Goal: Submit feedback/report problem: Submit feedback/report problem

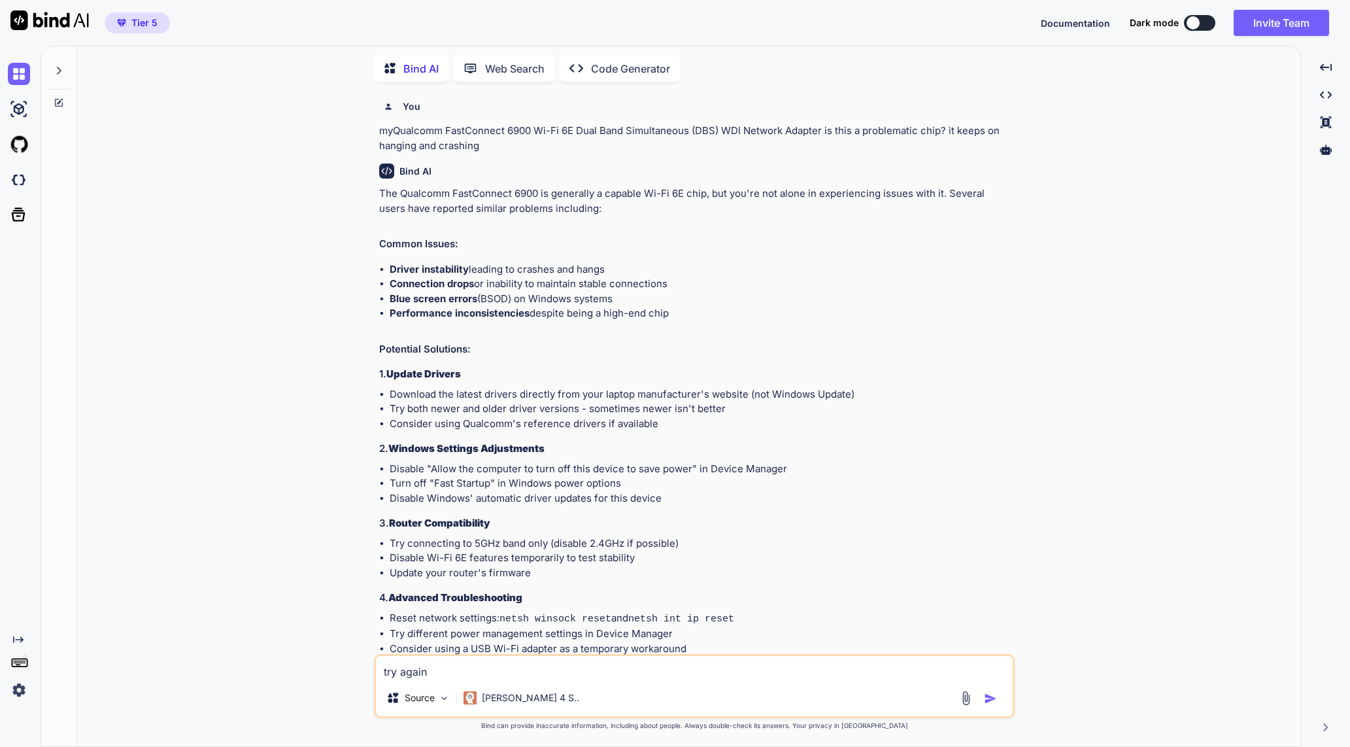
scroll to position [78, 0]
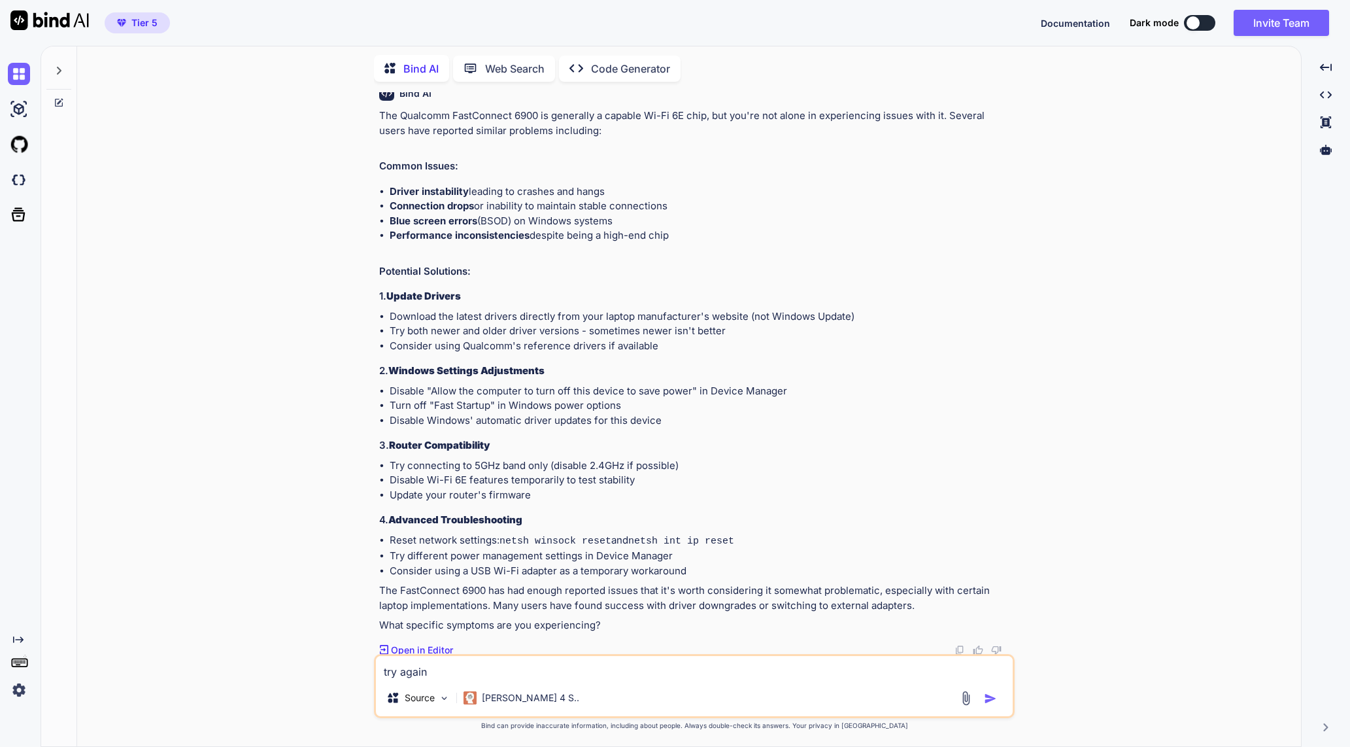
click at [663, 664] on textarea "try again" at bounding box center [694, 668] width 637 height 24
type textarea "try againt"
type textarea "x"
type textarea "try againth"
type textarea "x"
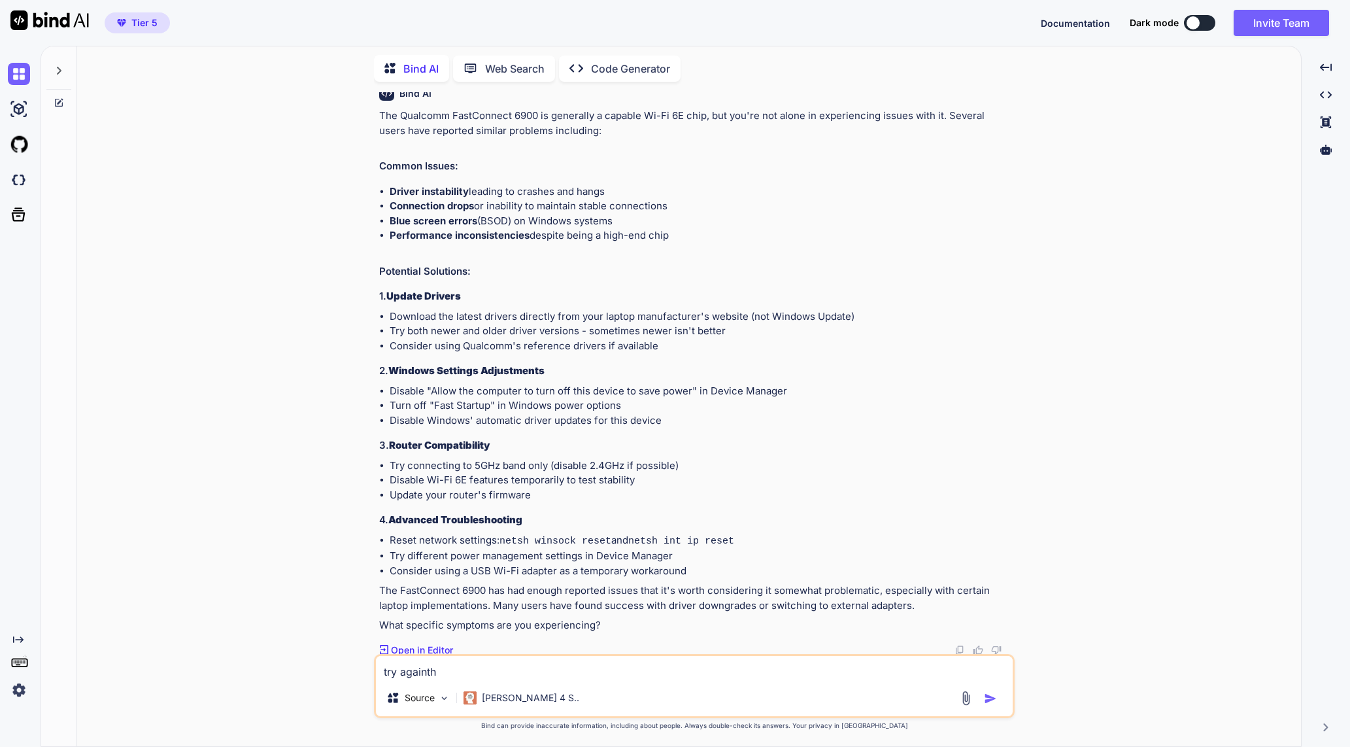
type textarea "try againthe"
type textarea "x"
type textarea "try againthe"
type textarea "x"
type textarea "try againthe ,"
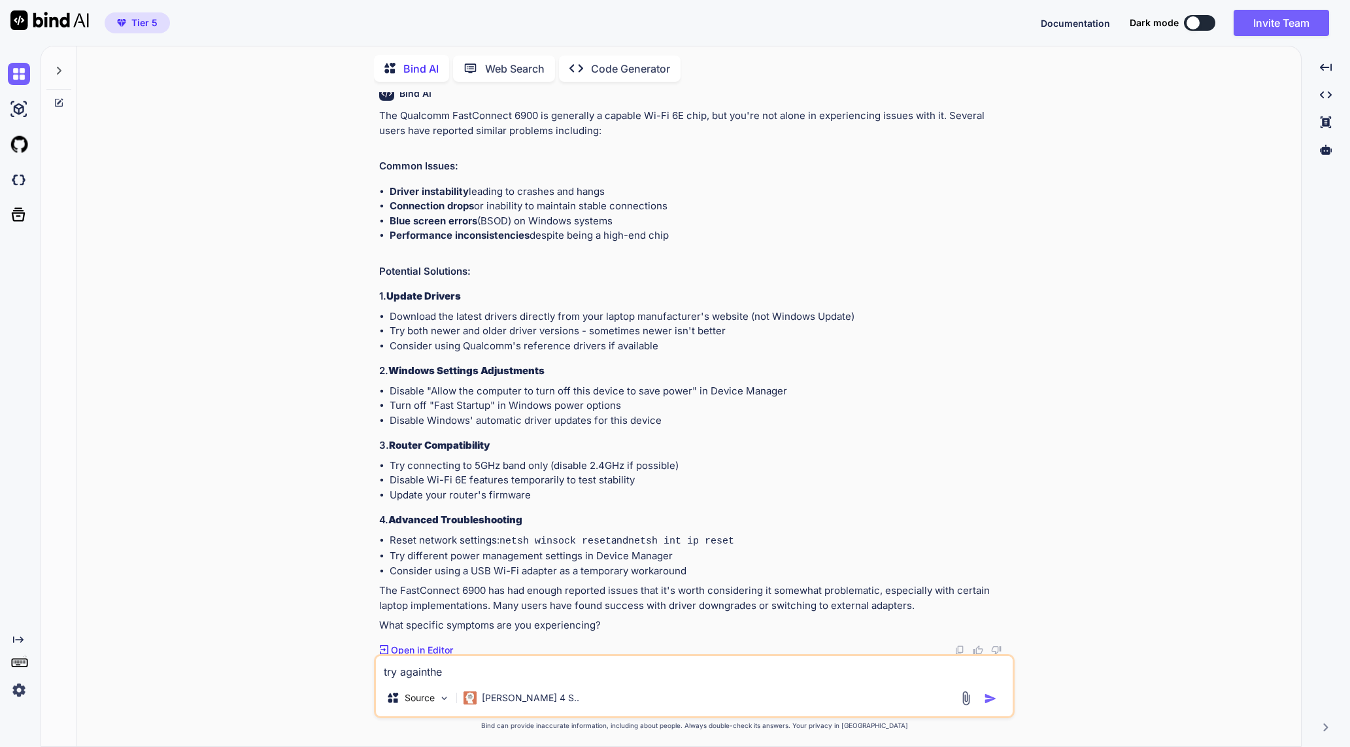
type textarea "x"
type textarea "try againthe"
type textarea "x"
type textarea "try againthe"
type textarea "x"
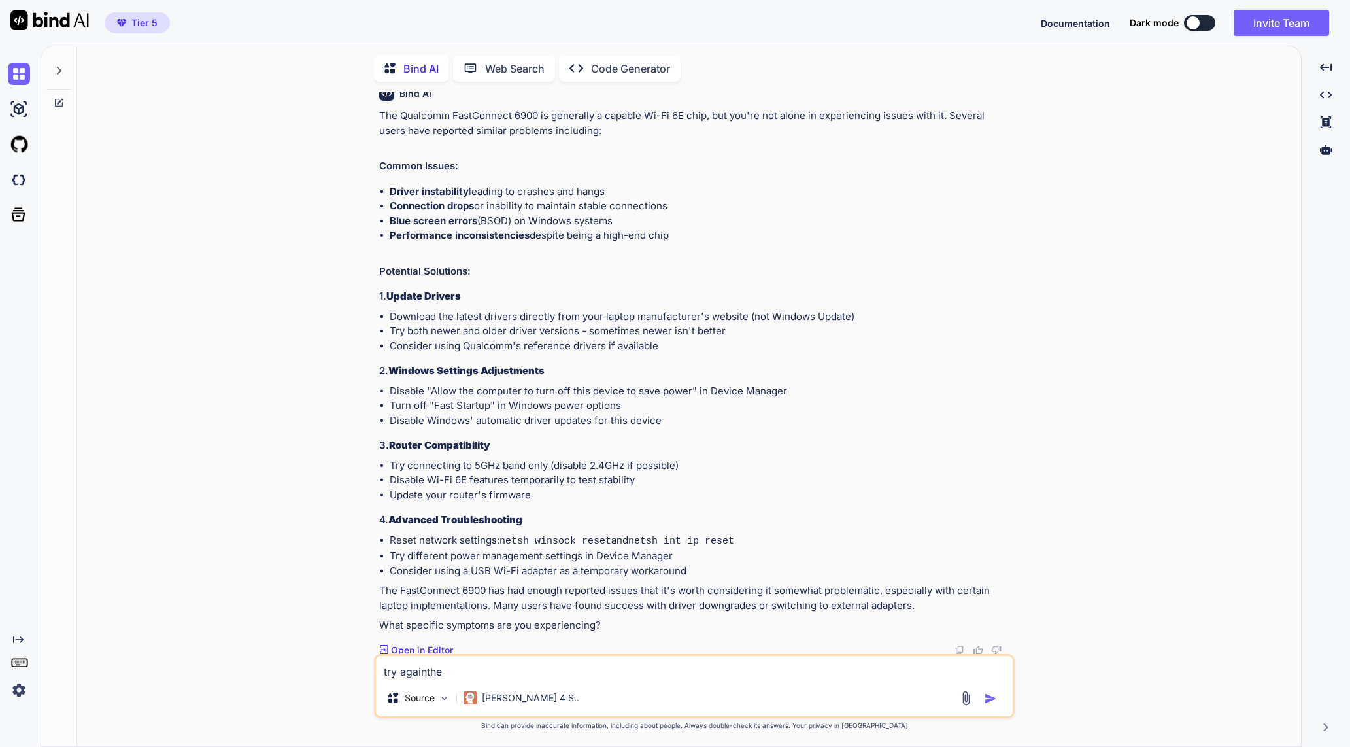
type textarea "try againth"
type textarea "x"
type textarea "try againt"
type textarea "x"
type textarea "try again"
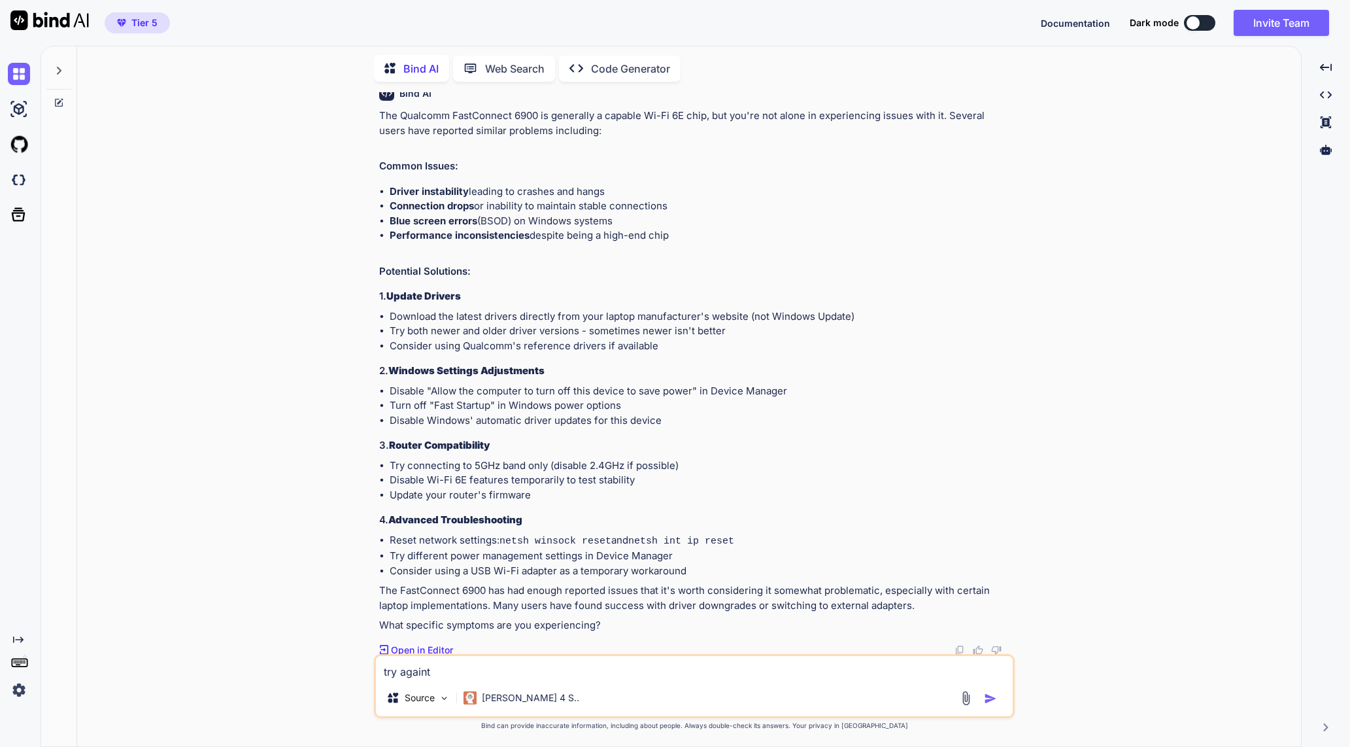
type textarea "x"
type textarea "try agai"
type textarea "x"
type textarea "try aga"
type textarea "x"
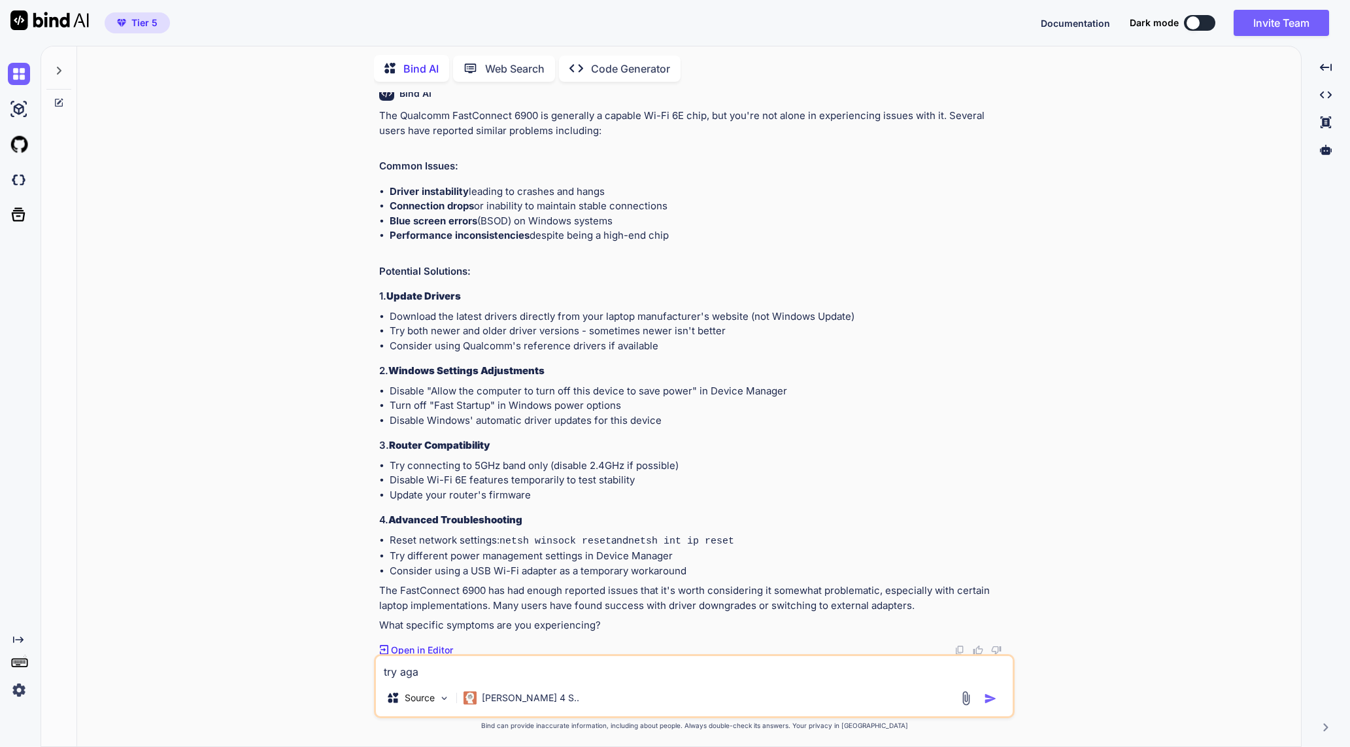
type textarea "try ag"
type textarea "x"
type textarea "try a"
type textarea "x"
type textarea "try"
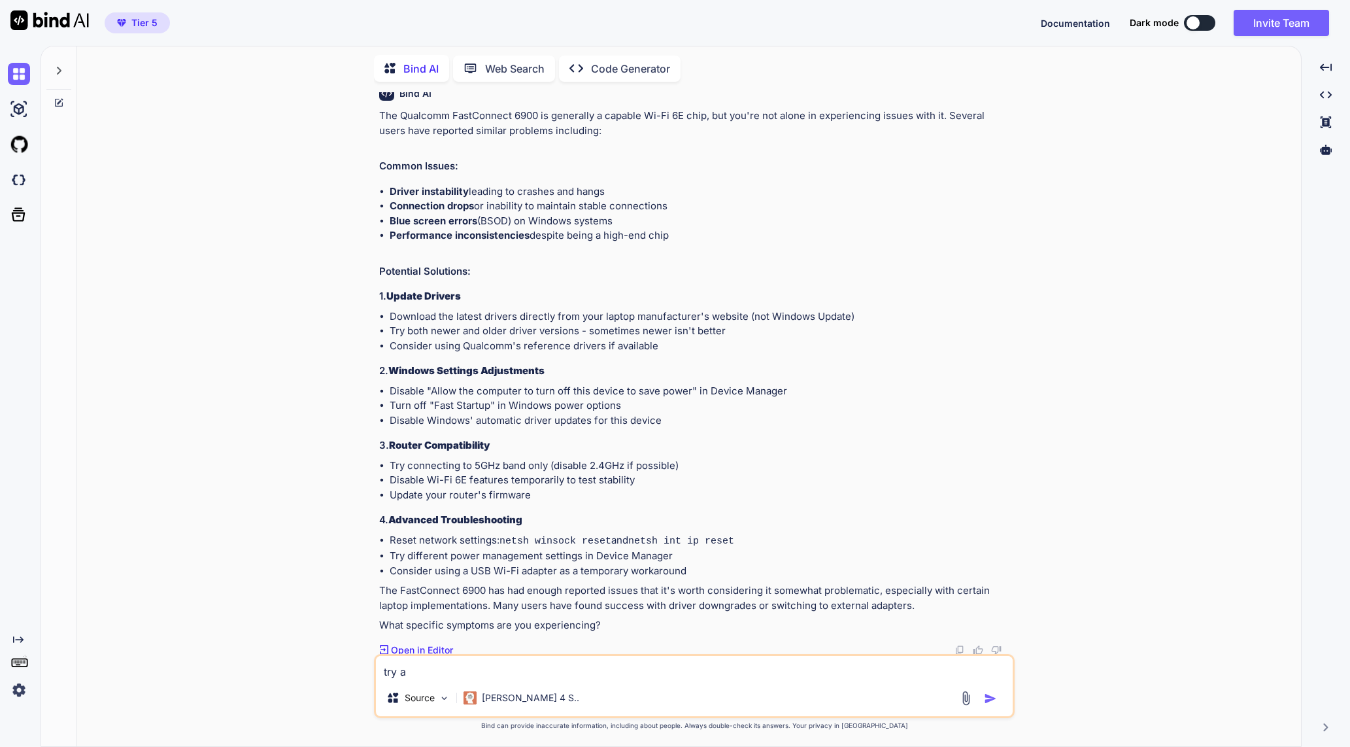
type textarea "x"
type textarea "try"
type textarea "x"
type textarea "tr"
type textarea "x"
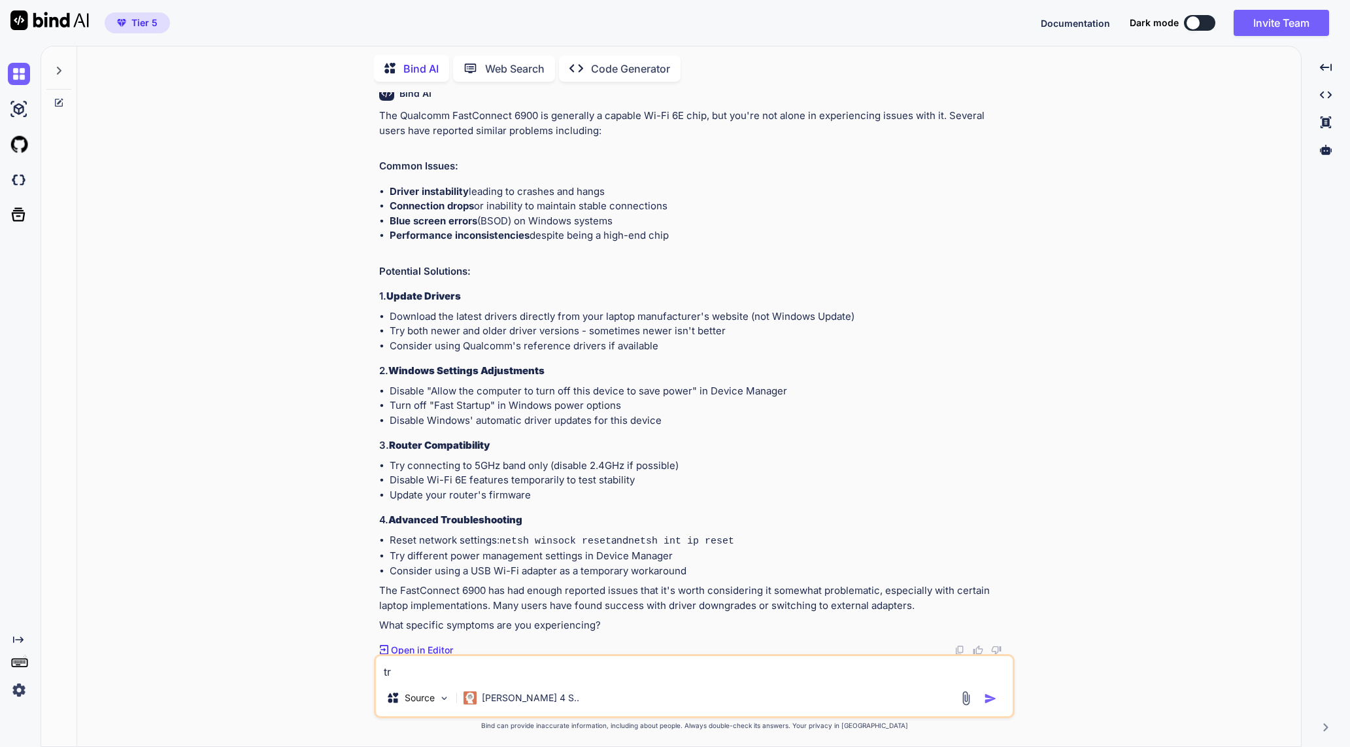
type textarea "t"
type textarea "x"
type textarea "m"
type textarea "x"
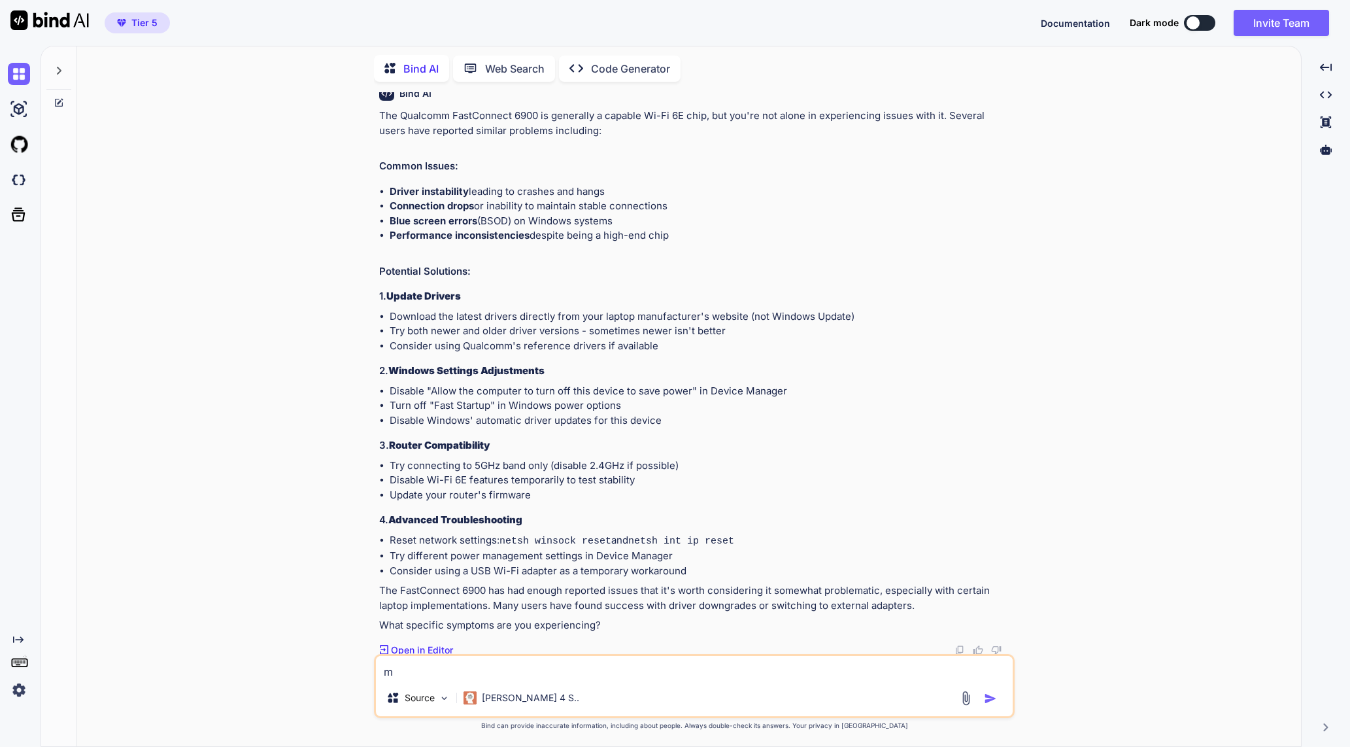
type textarea "ma"
type textarea "x"
type textarea "mai"
type textarea "x"
type textarea "main"
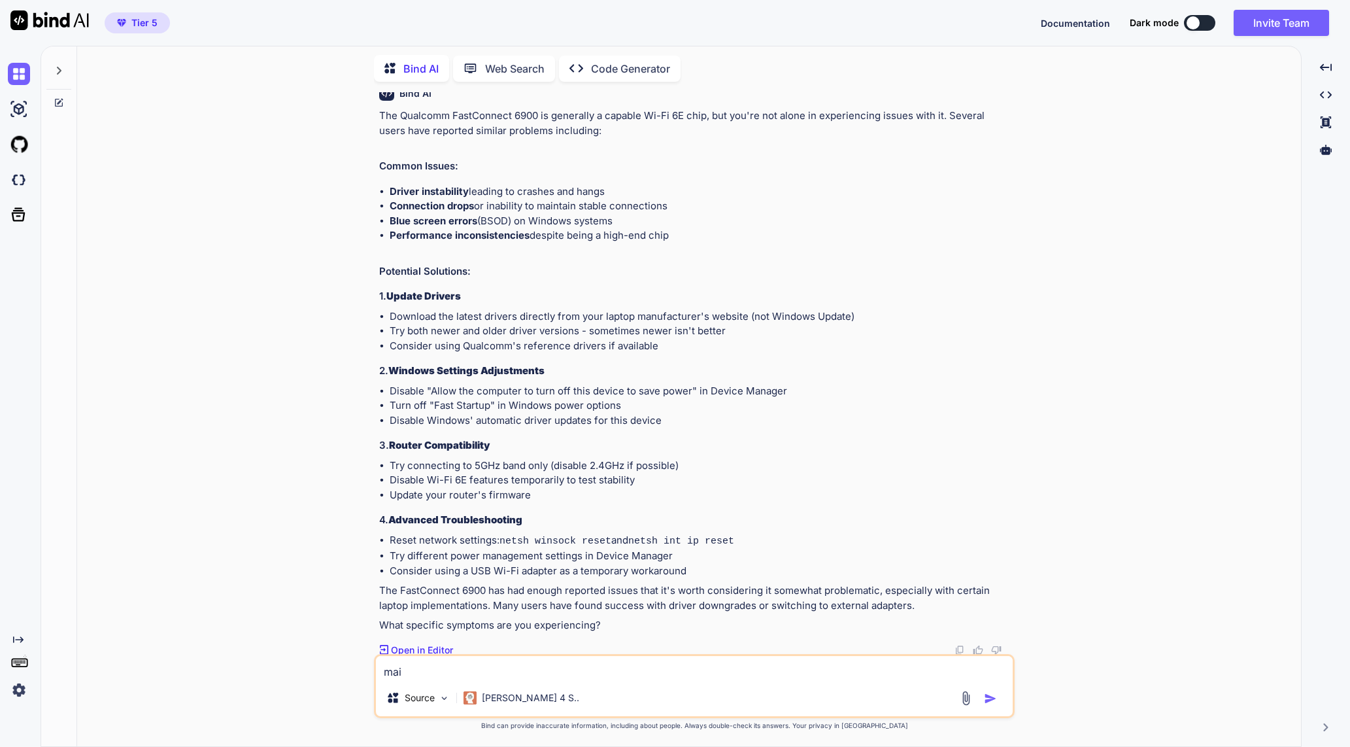
type textarea "x"
type textarea "main"
type textarea "x"
type textarea "main u"
type textarea "x"
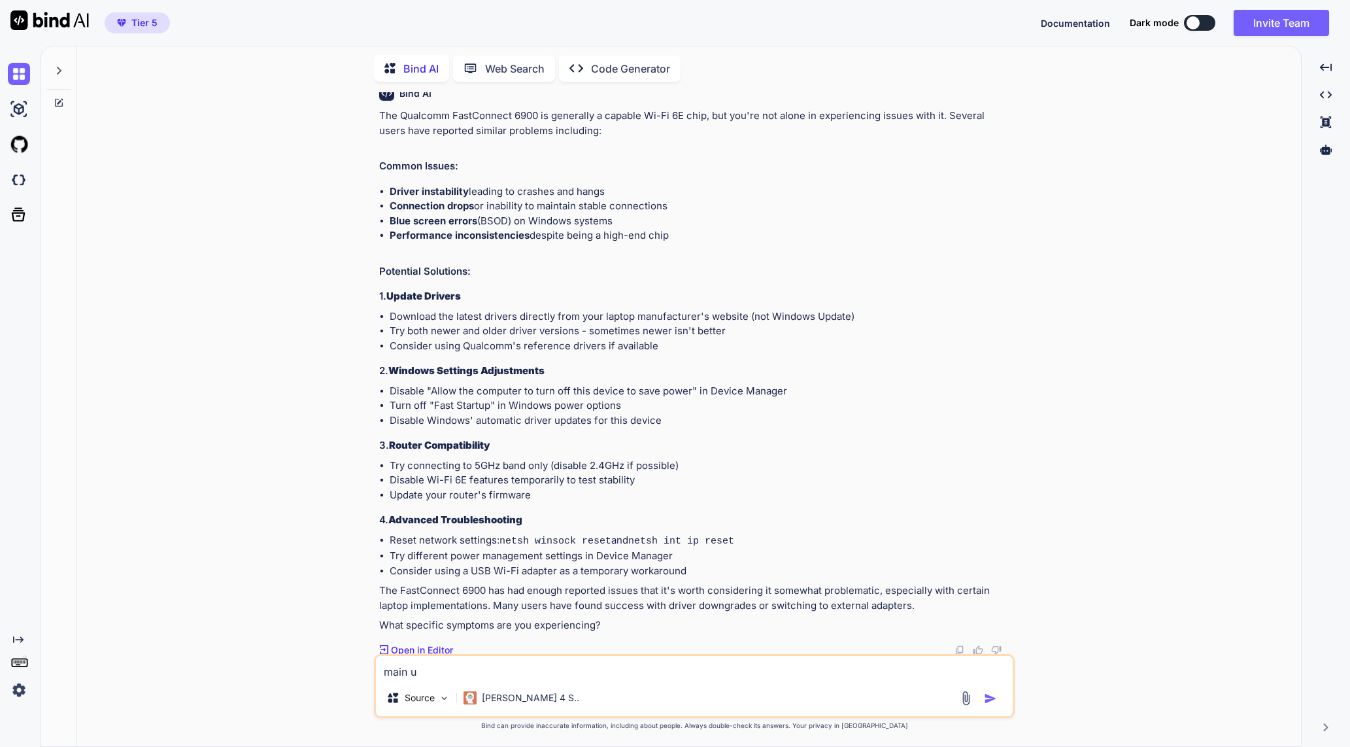
type textarea "main us"
type textarea "x"
type textarea "main u"
type textarea "x"
type textarea "main"
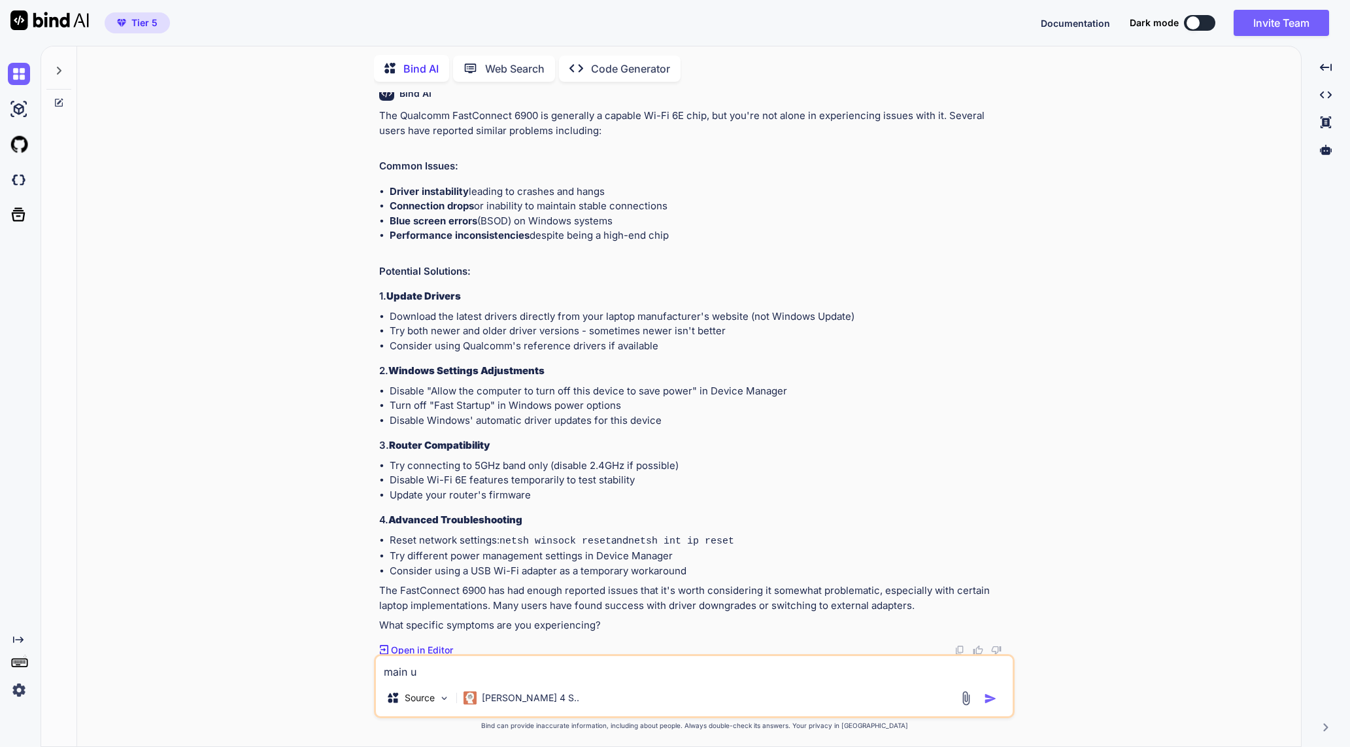
type textarea "x"
type textarea "main i"
type textarea "x"
type textarea "main is"
type textarea "x"
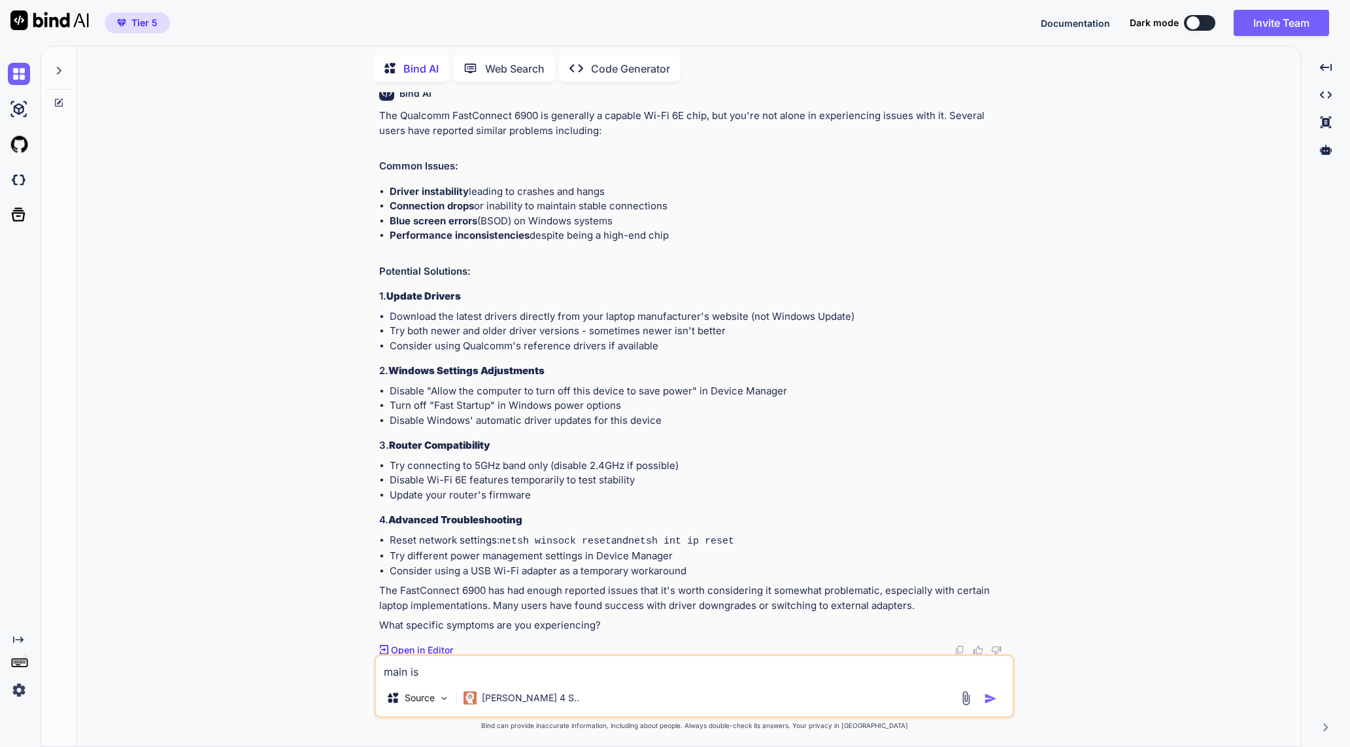
type textarea "main iss"
type textarea "x"
type textarea "main issu"
type textarea "x"
type textarea "main issue"
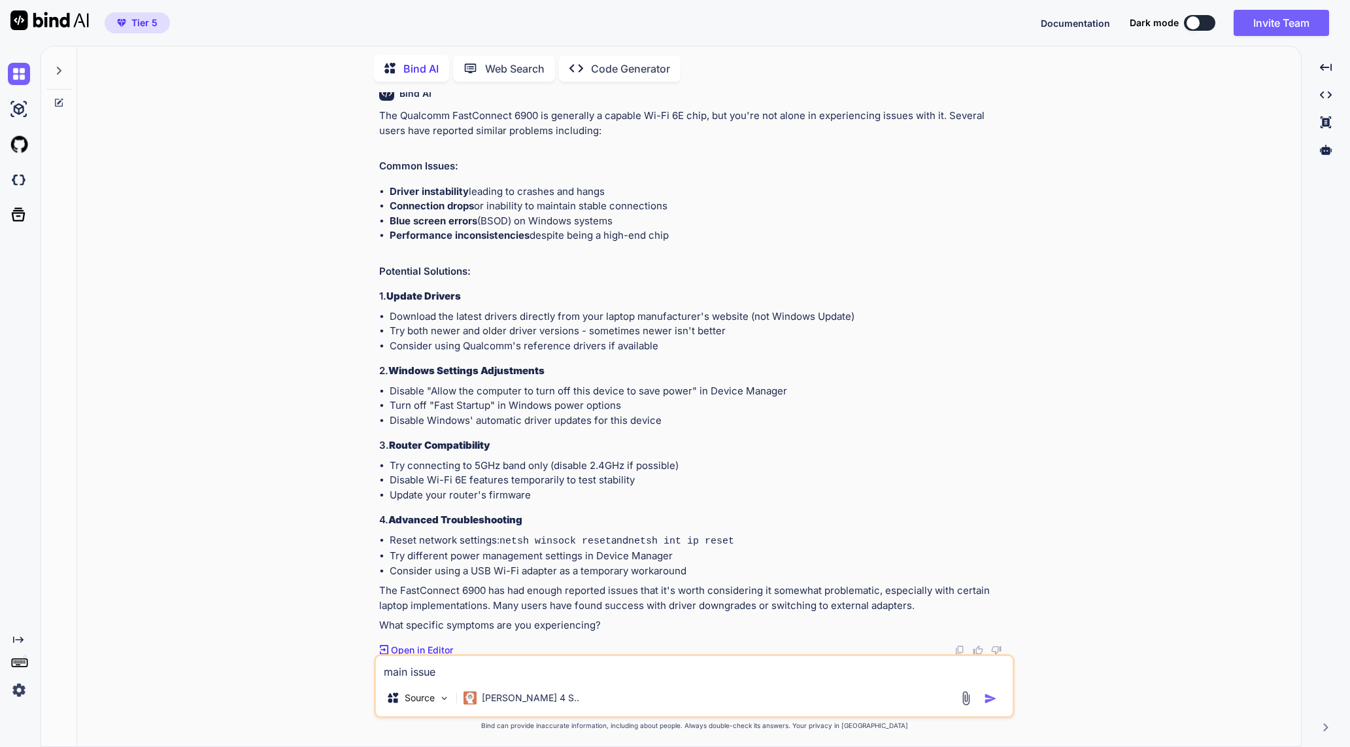
type textarea "x"
type textarea "main issue"
type textarea "x"
type textarea "main issue i"
type textarea "x"
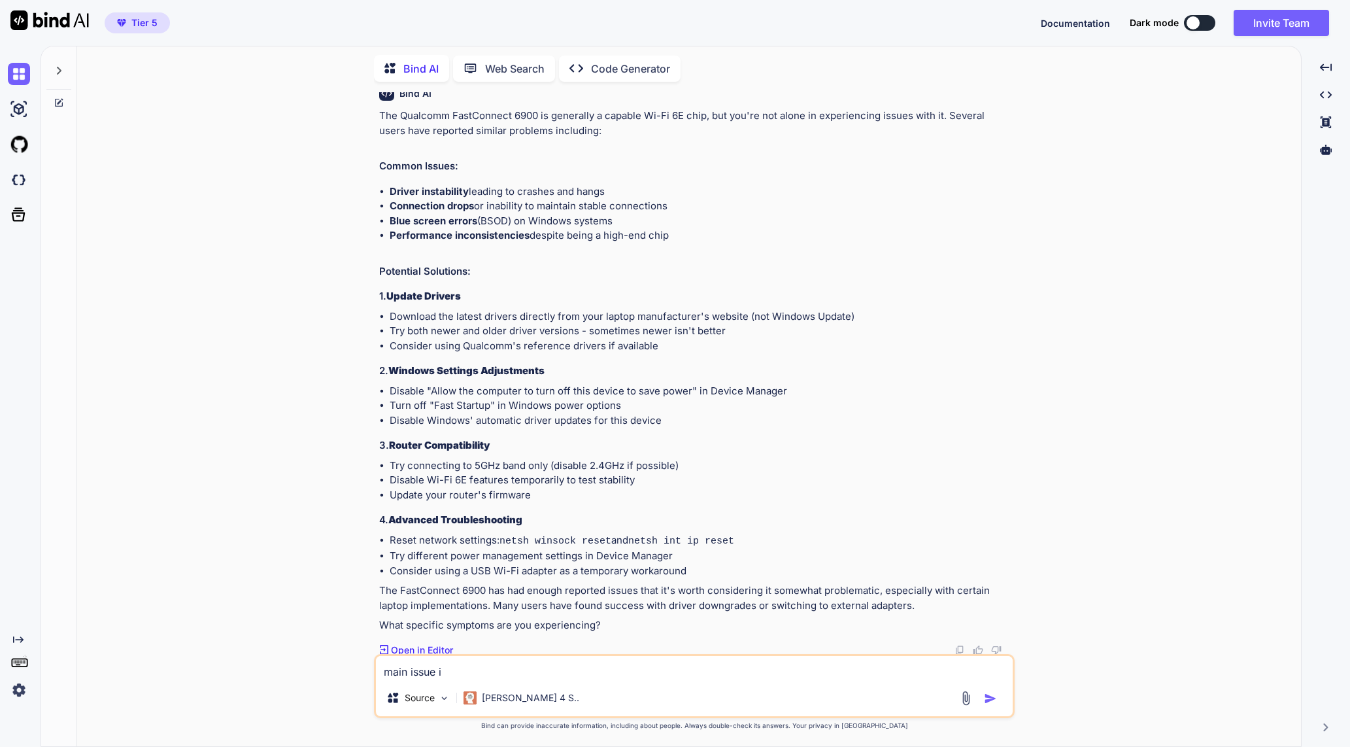
type textarea "main issue is"
type textarea "x"
type textarea "main issue is"
type textarea "x"
type textarea "main issue is t"
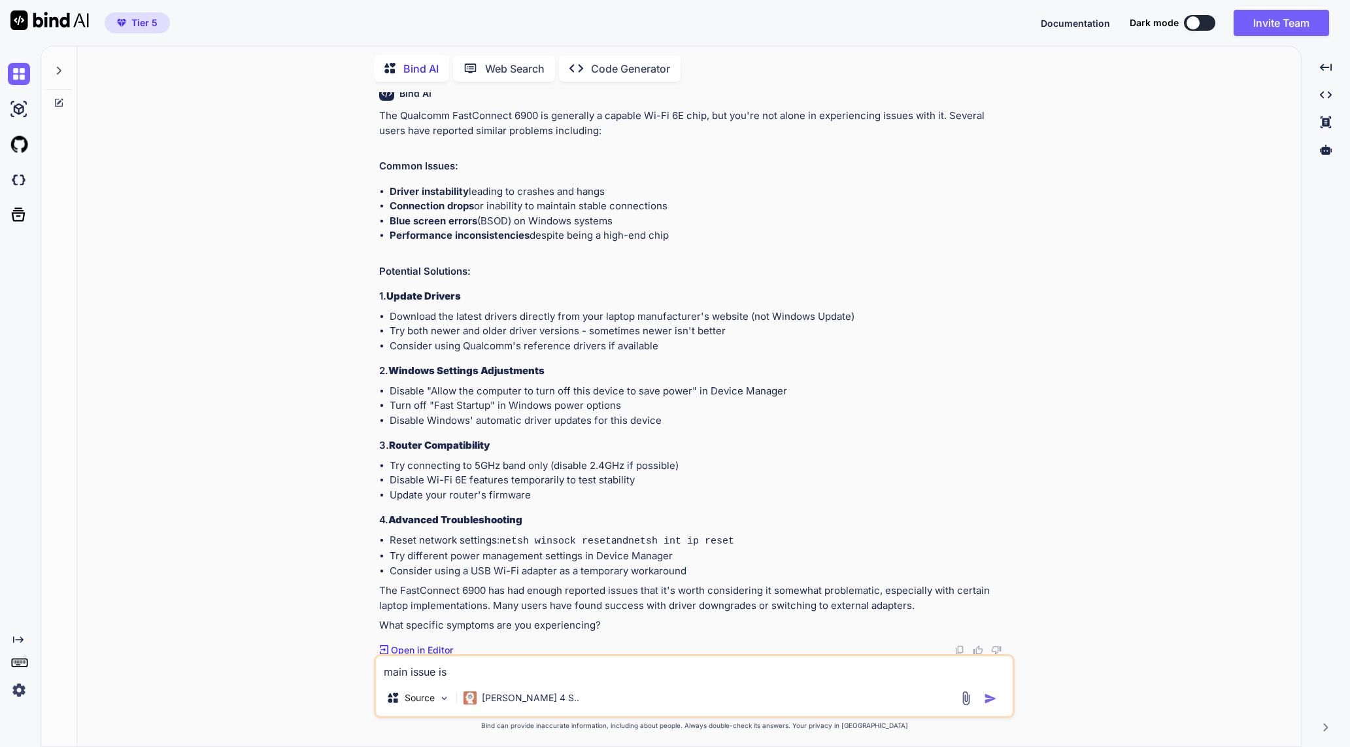
type textarea "x"
type textarea "main issue is te"
type textarea "x"
type textarea "main issue is t"
type textarea "x"
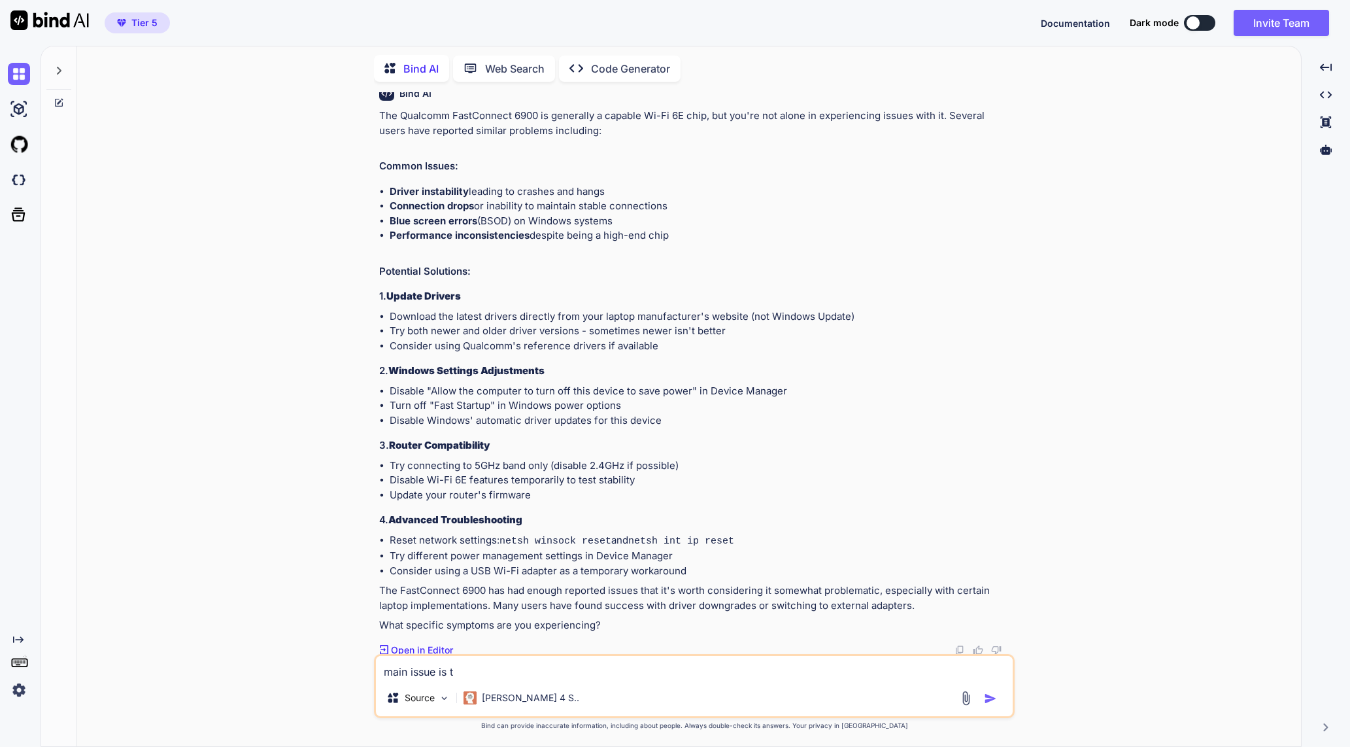
type textarea "main issue is"
type textarea "x"
type textarea "main issue is r"
type textarea "x"
type textarea "main issue is re"
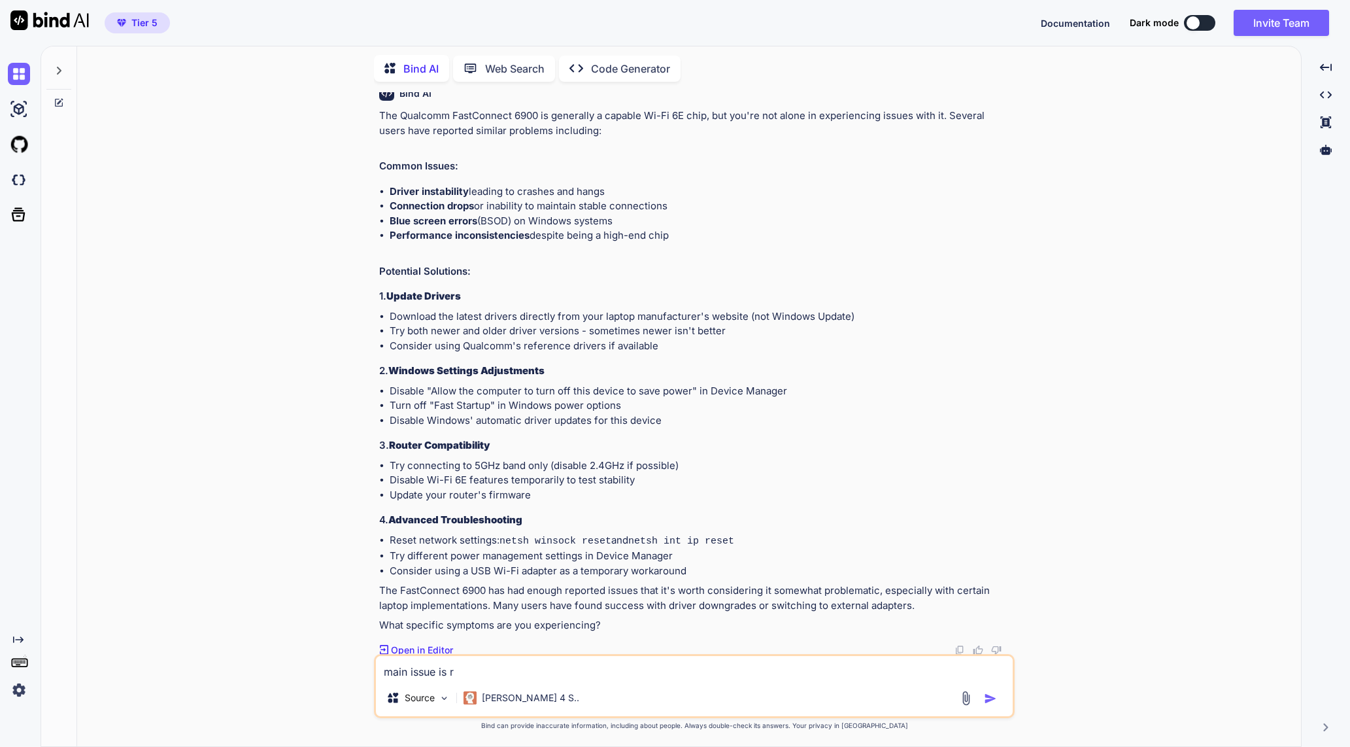
type textarea "x"
type textarea "main issue is reg"
type textarea "x"
type textarea "main issue is rega"
type textarea "x"
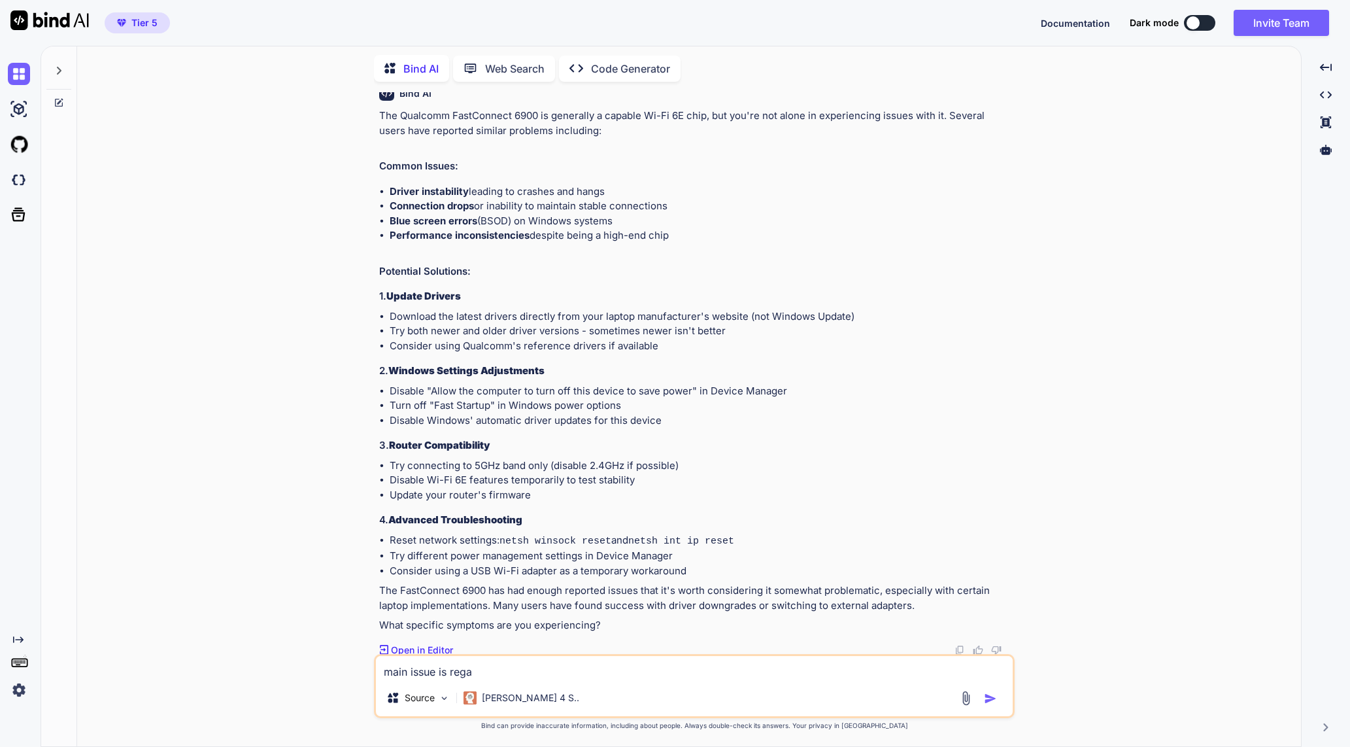
type textarea "main issue is regar"
type textarea "x"
type textarea "main issue is regard"
type textarea "x"
type textarea "main issue is regardi"
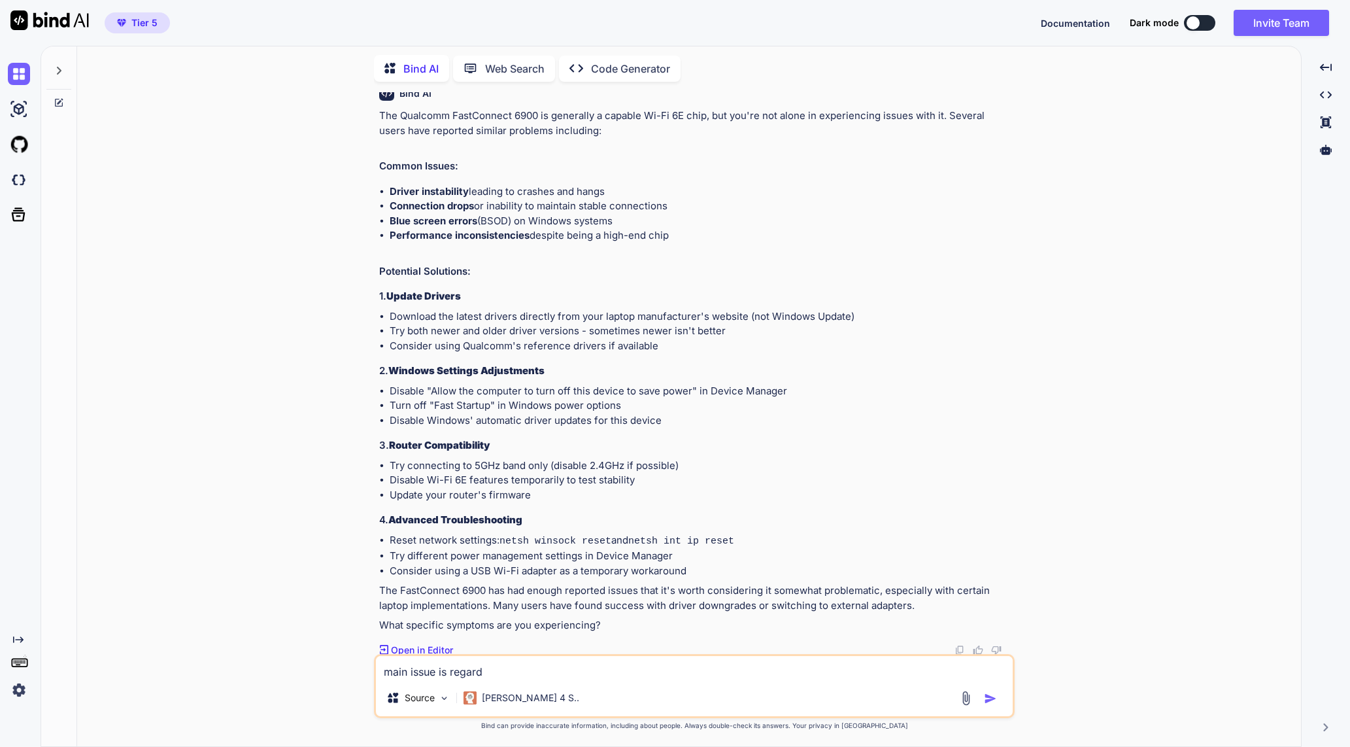
type textarea "x"
type textarea "main issue is regardin"
type textarea "x"
type textarea "main issue is regarding"
type textarea "x"
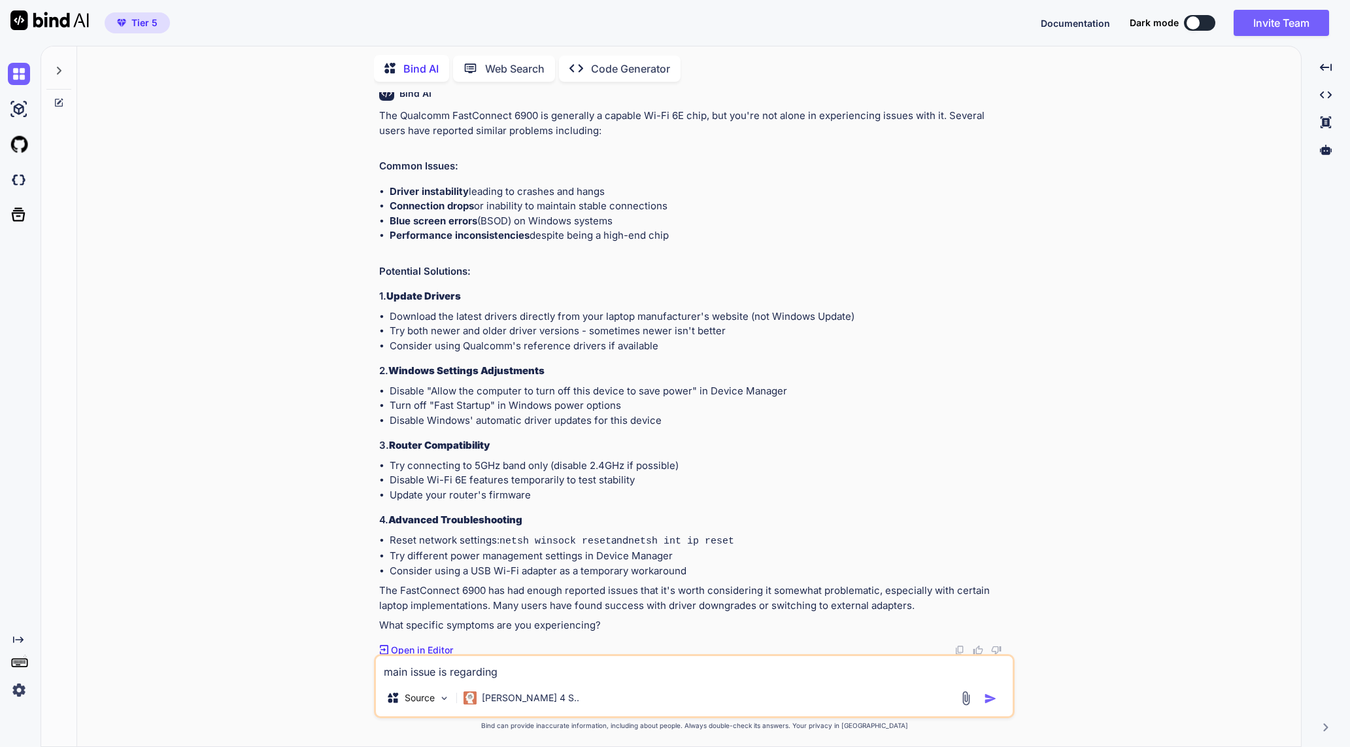
type textarea "main issue is regarding"
type textarea "x"
type textarea "main issue is regarding b"
type textarea "x"
type textarea "main issue is regarding bl"
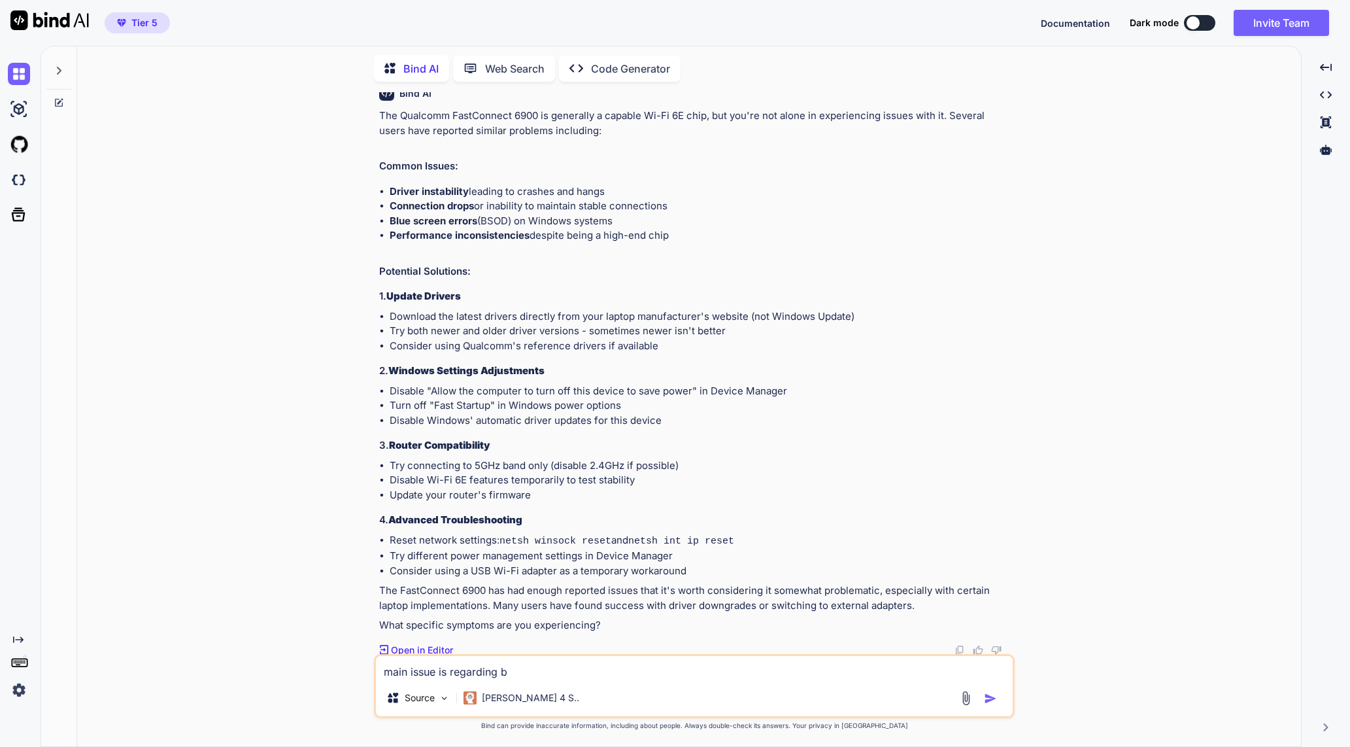
type textarea "x"
type textarea "main issue is regarding blu"
type textarea "x"
type textarea "main issue is regarding blue"
type textarea "x"
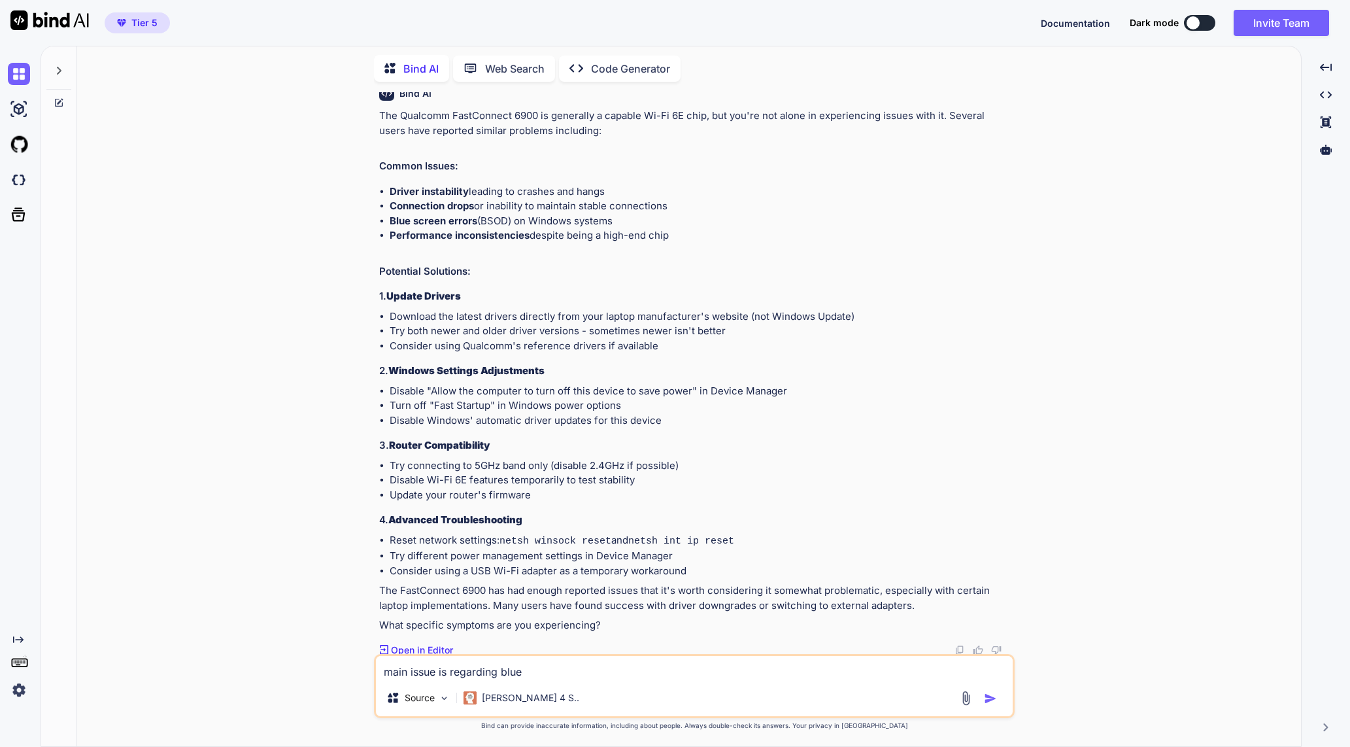
type textarea "main issue is regarding bluet"
type textarea "x"
type textarea "main issue is regarding blueto"
type textarea "x"
type textarea "main issue is regarding bluetoo"
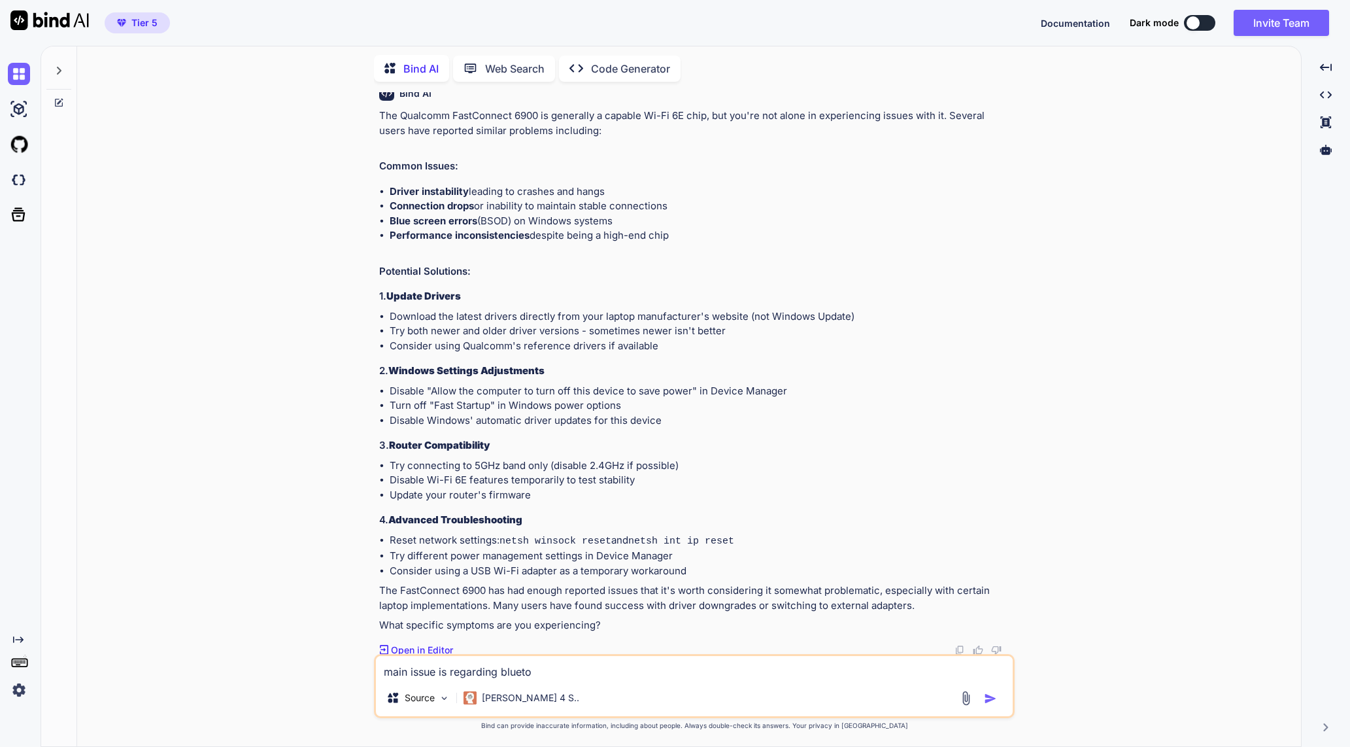
type textarea "x"
type textarea "main issue is regarding bluetoot"
type textarea "x"
type textarea "main issue is regarding bluetooth"
type textarea "x"
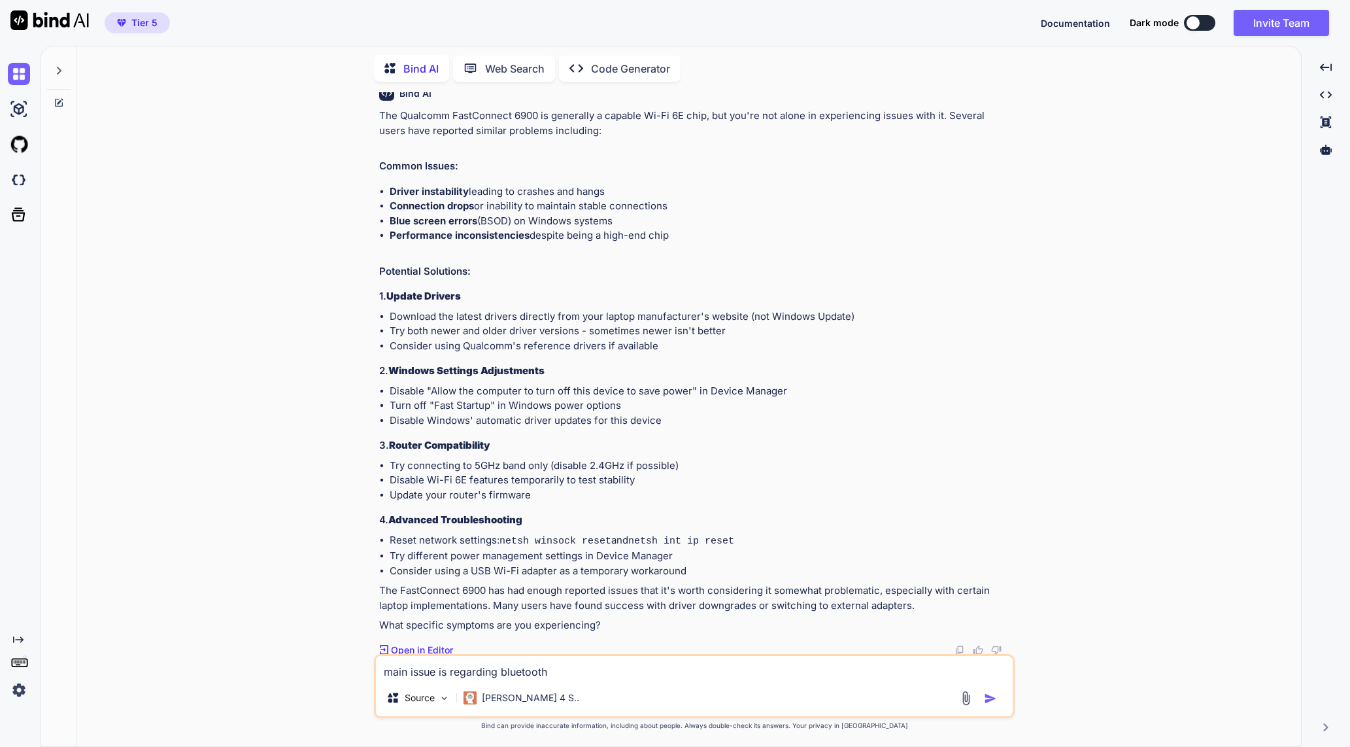
type textarea "main issue is regarding bluetooth]"
type textarea "x"
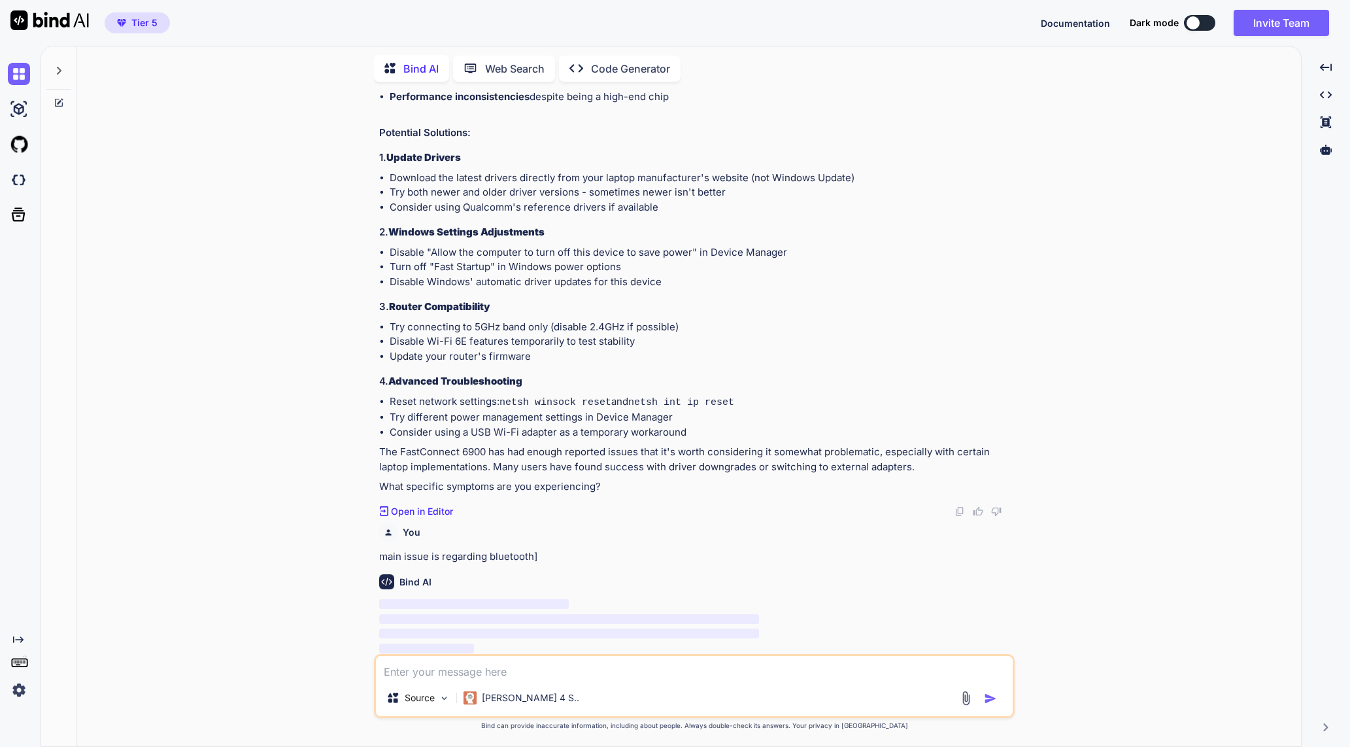
click at [316, 320] on div "You myQualcomm FastConnect 6900 Wi-Fi 6E Dual Band Simultaneous (DBS) WDI Netwo…" at bounding box center [695, 419] width 1214 height 654
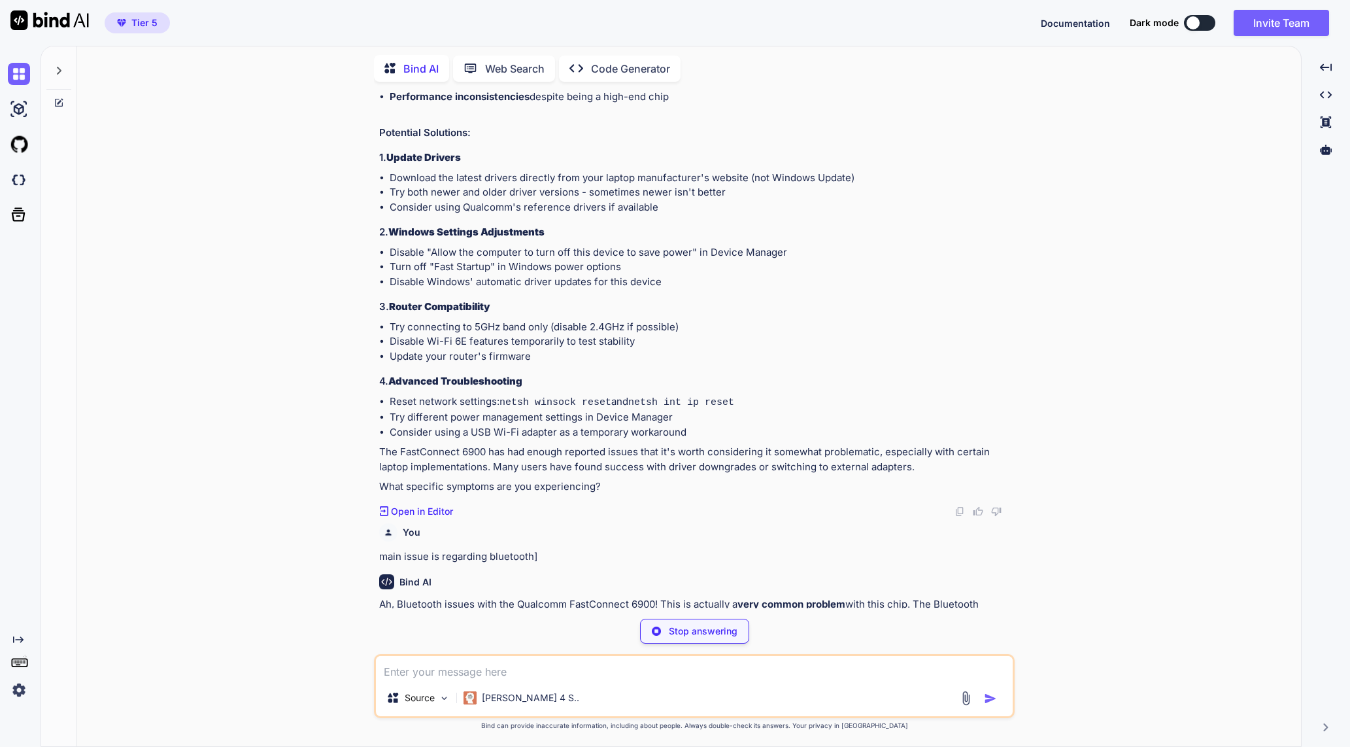
type textarea "x"
